Goal: Task Accomplishment & Management: Manage account settings

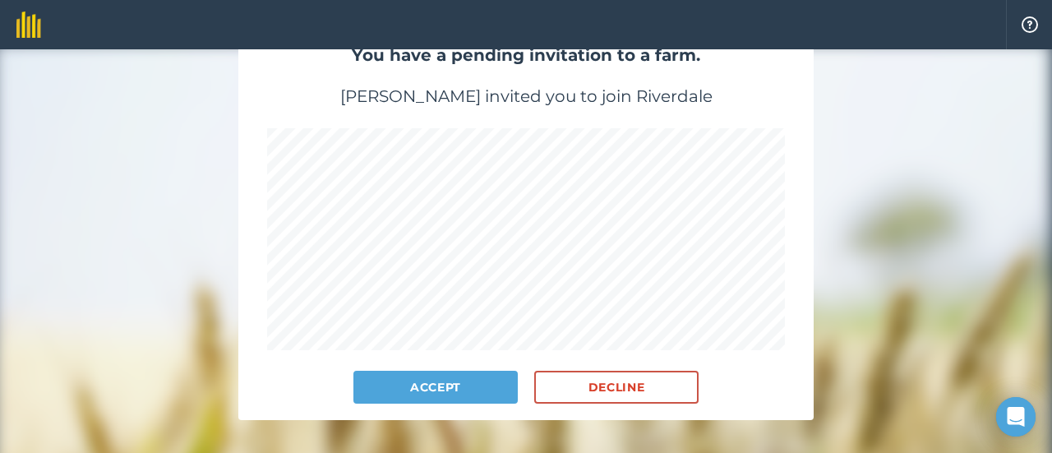
scroll to position [164, 0]
click at [445, 377] on button "Accept" at bounding box center [435, 387] width 164 height 33
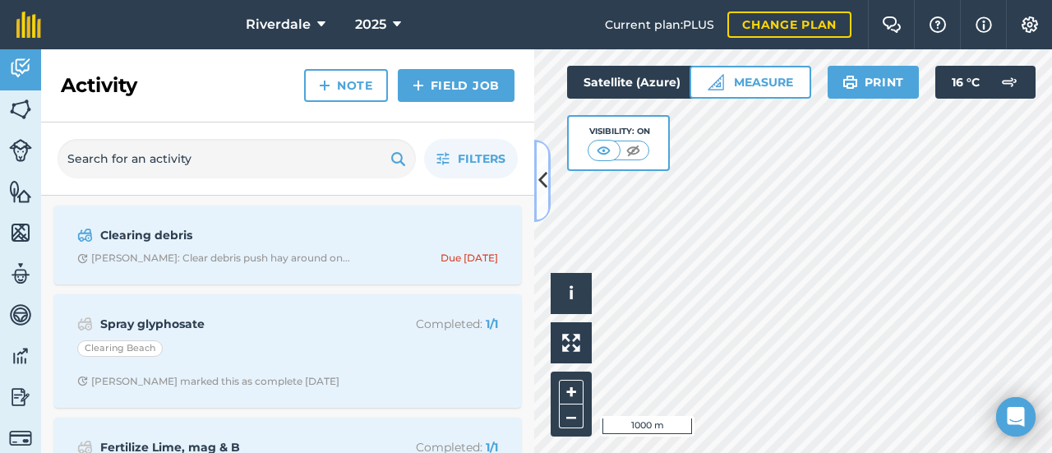
click at [541, 186] on icon at bounding box center [542, 180] width 9 height 29
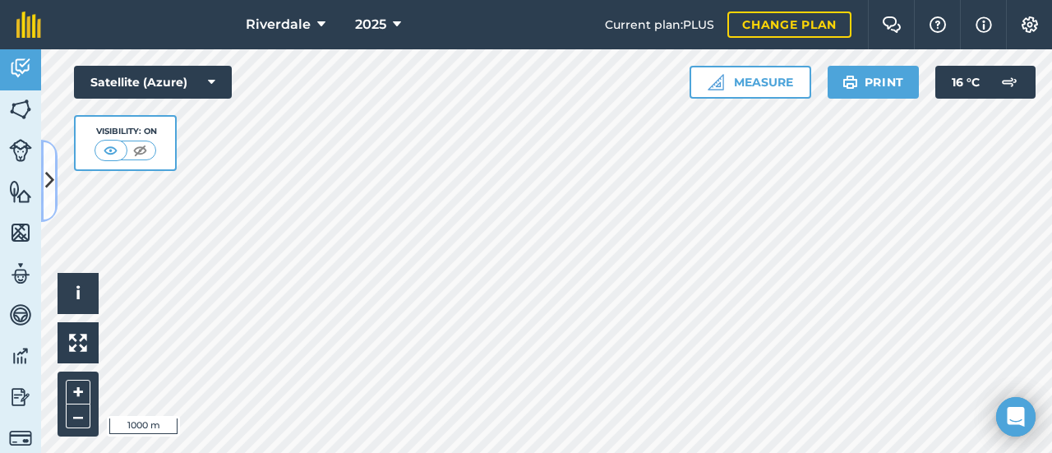
click at [48, 182] on icon at bounding box center [49, 180] width 9 height 29
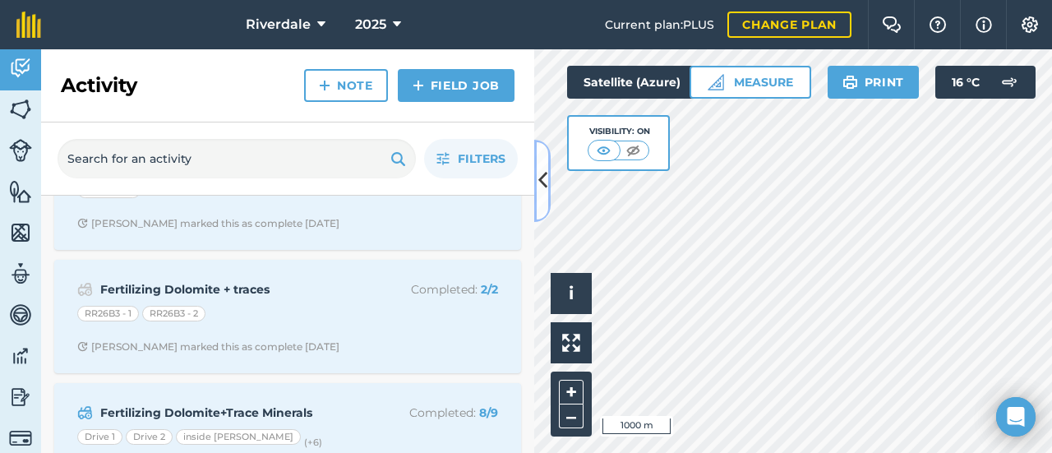
scroll to position [1150, 0]
